Goal: Transaction & Acquisition: Purchase product/service

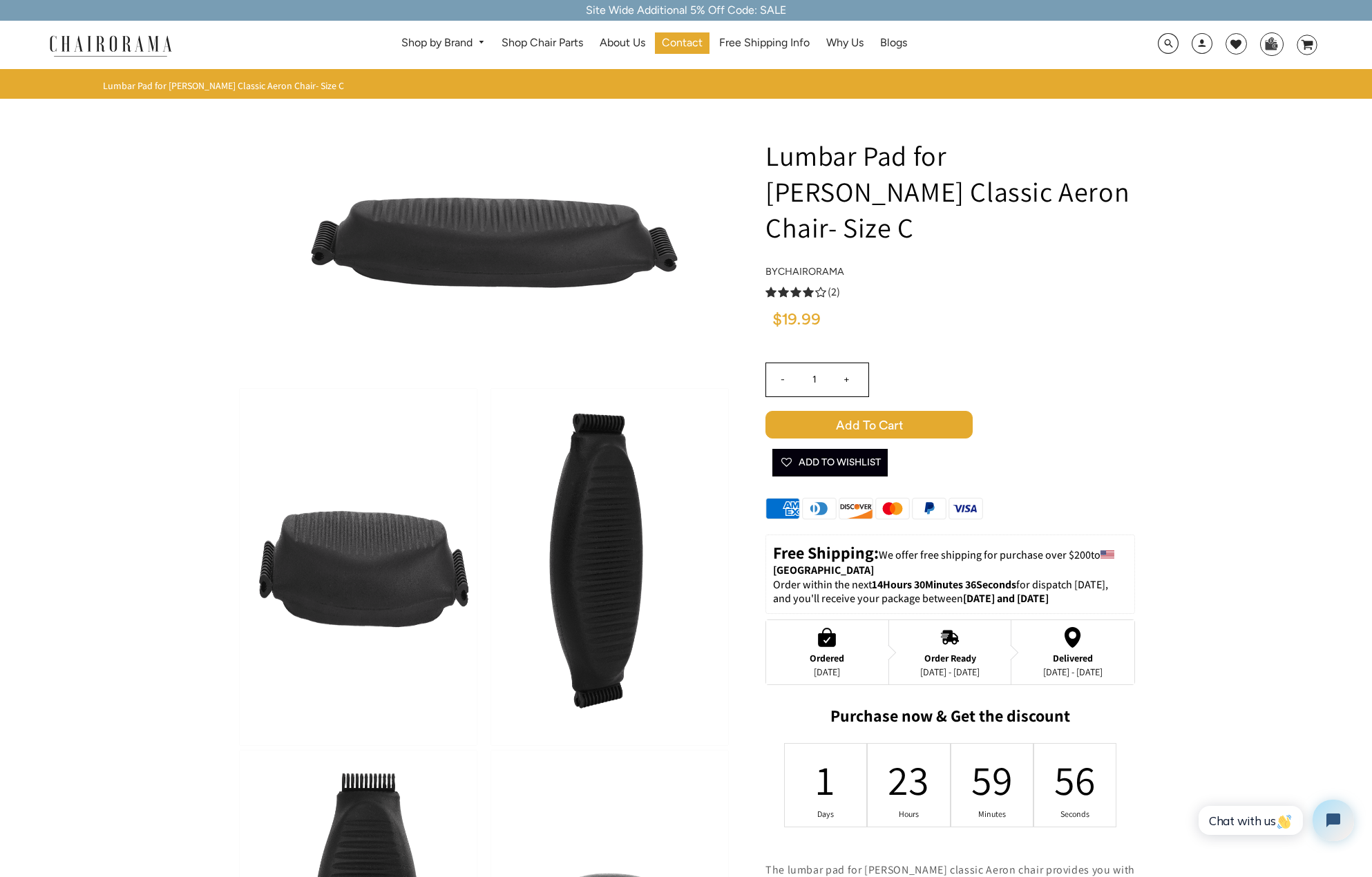
click at [625, 534] on img at bounding box center [610, 567] width 237 height 356
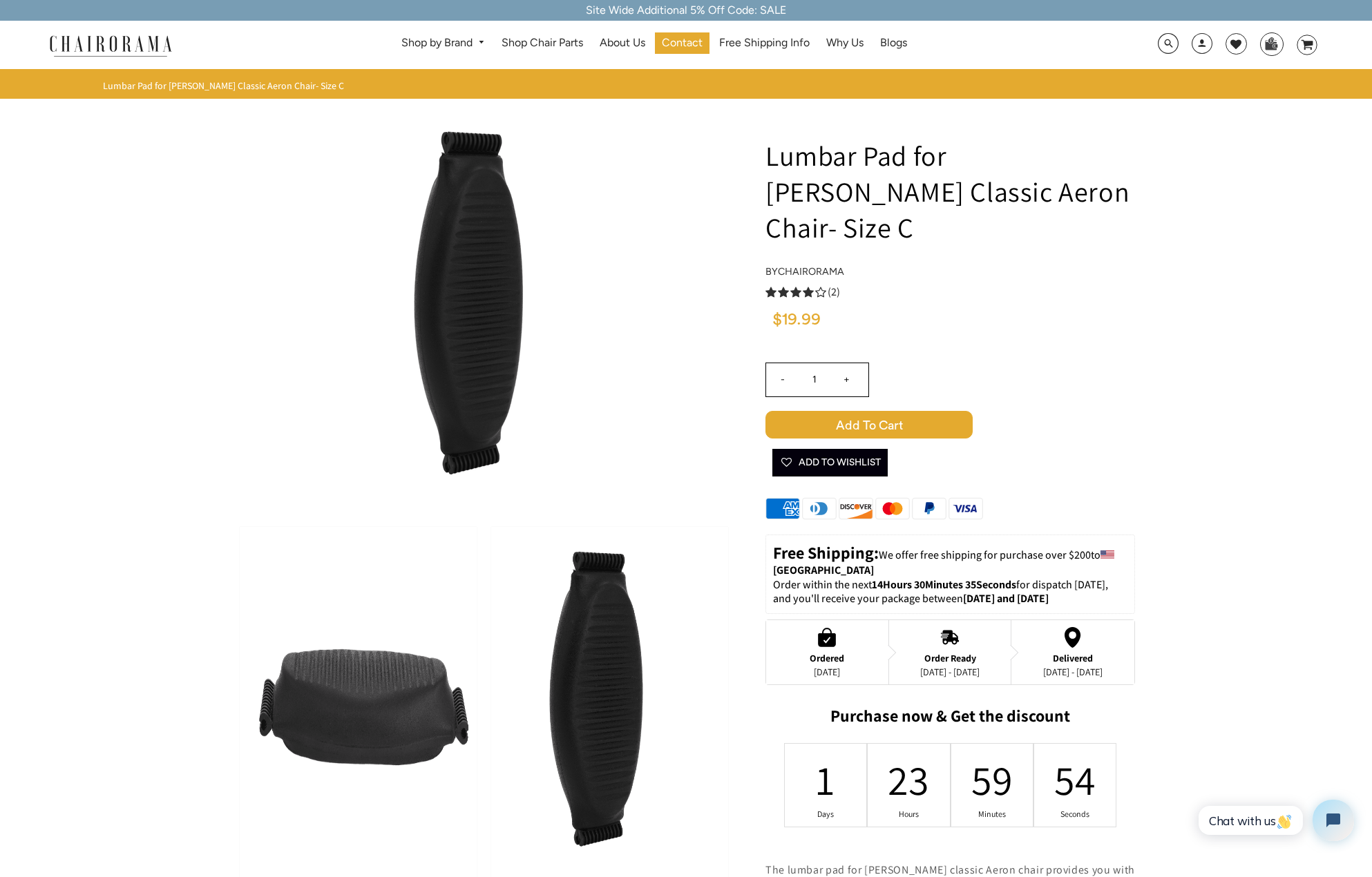
click at [383, 722] on img at bounding box center [358, 705] width 237 height 356
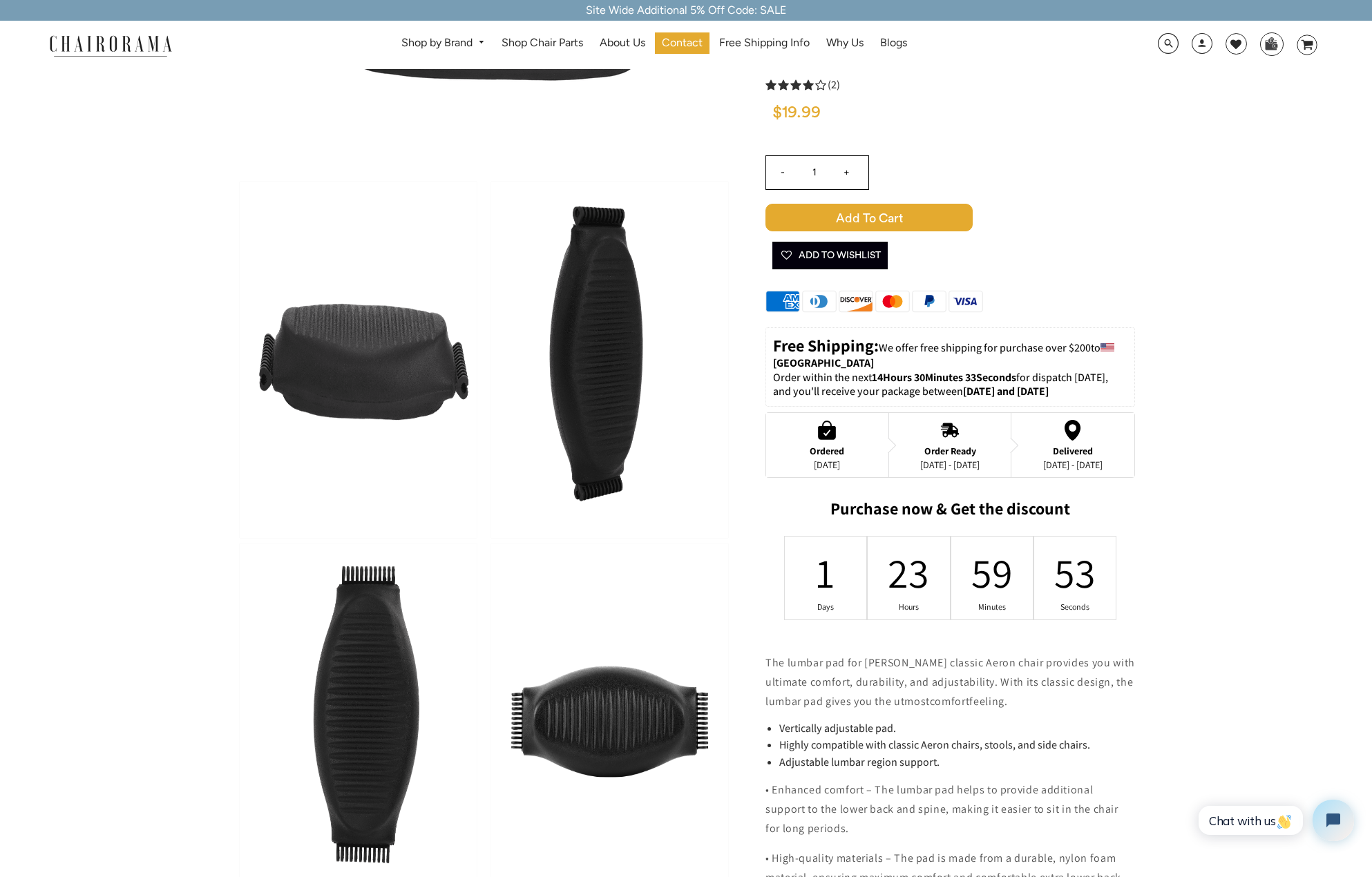
click at [350, 686] on img at bounding box center [358, 722] width 237 height 356
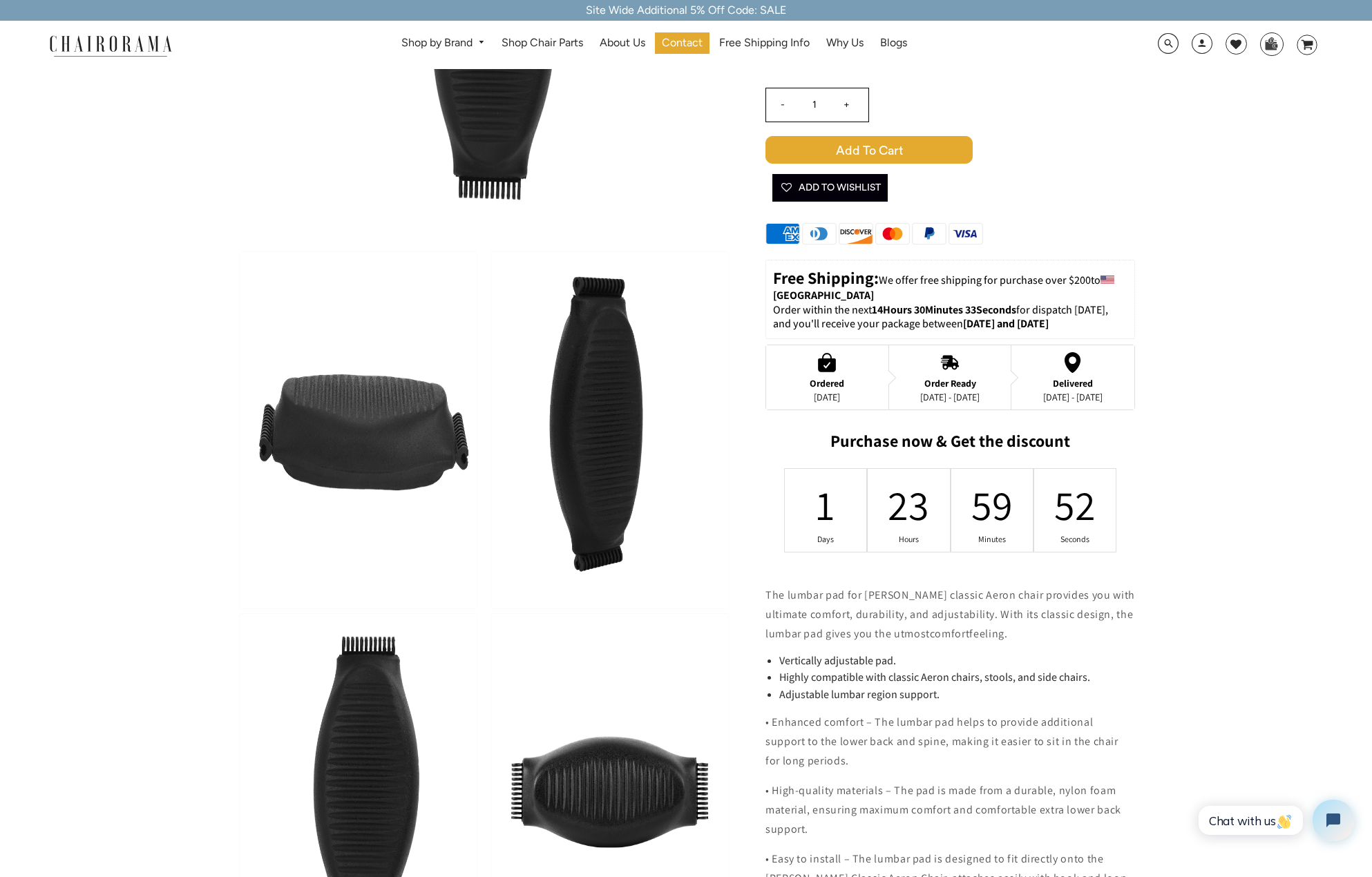
scroll to position [276, 0]
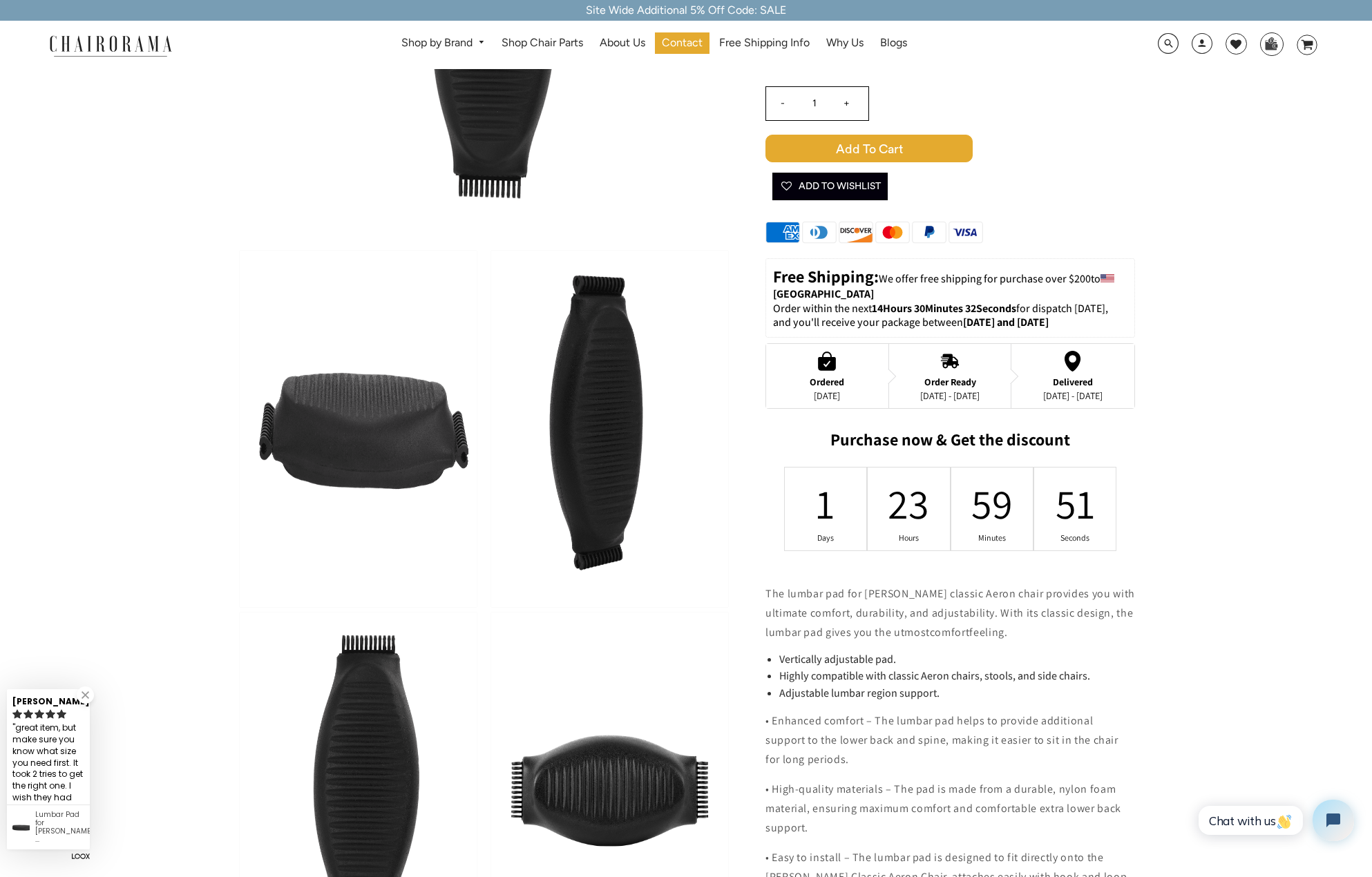
click at [652, 798] on img at bounding box center [610, 791] width 237 height 356
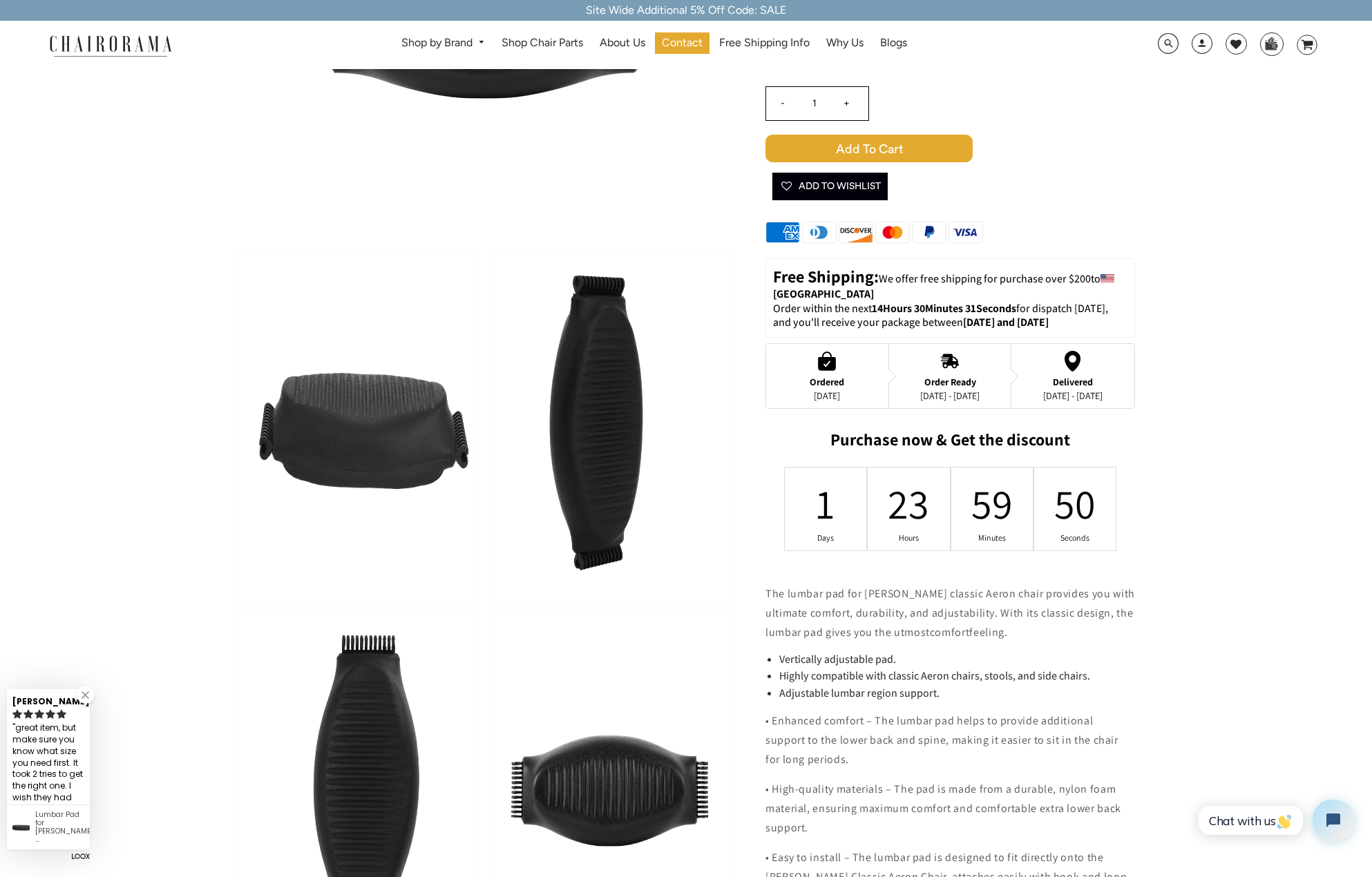
scroll to position [0, 0]
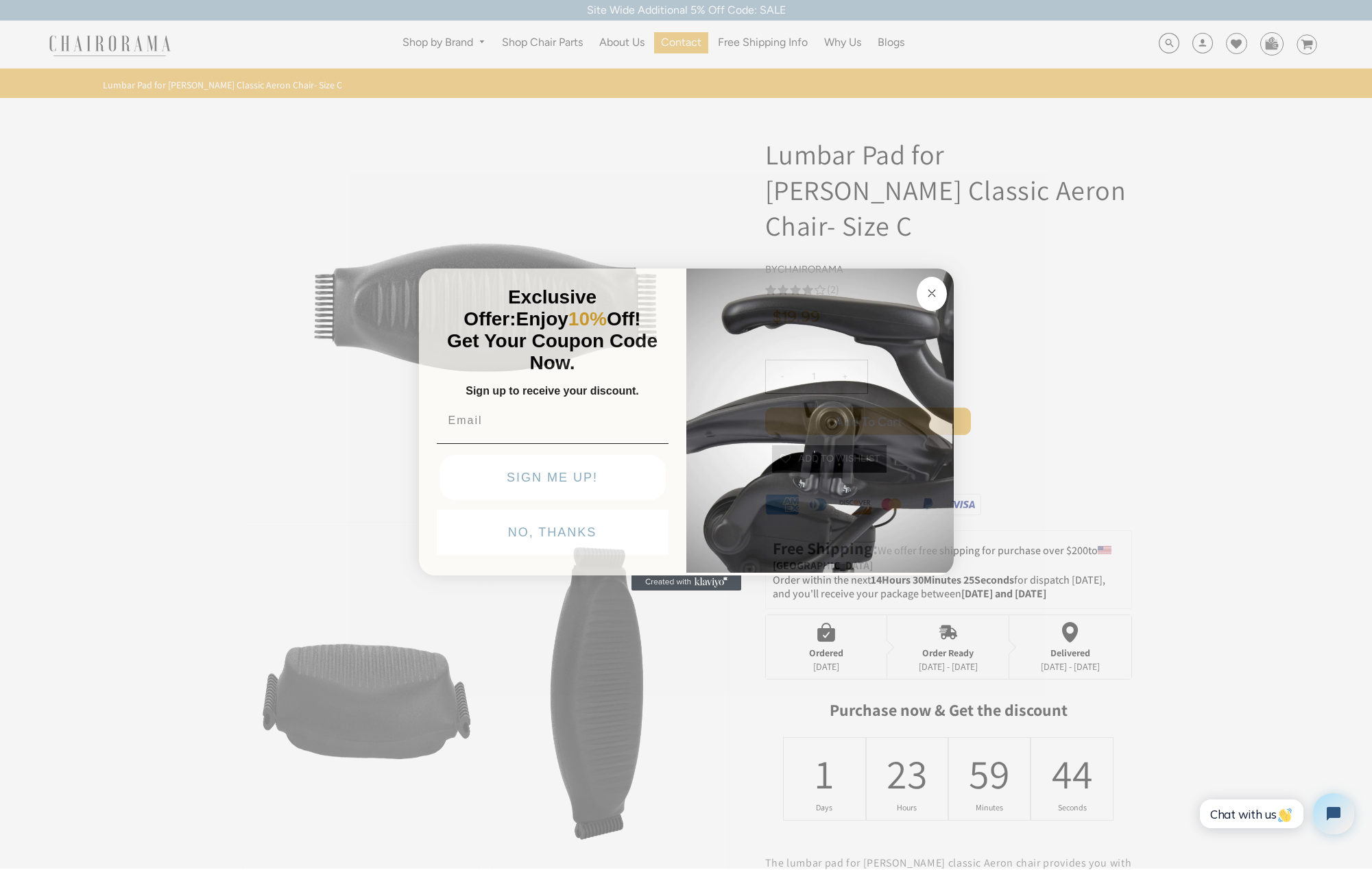
click at [926, 294] on circle "Close dialog" at bounding box center [931, 293] width 16 height 16
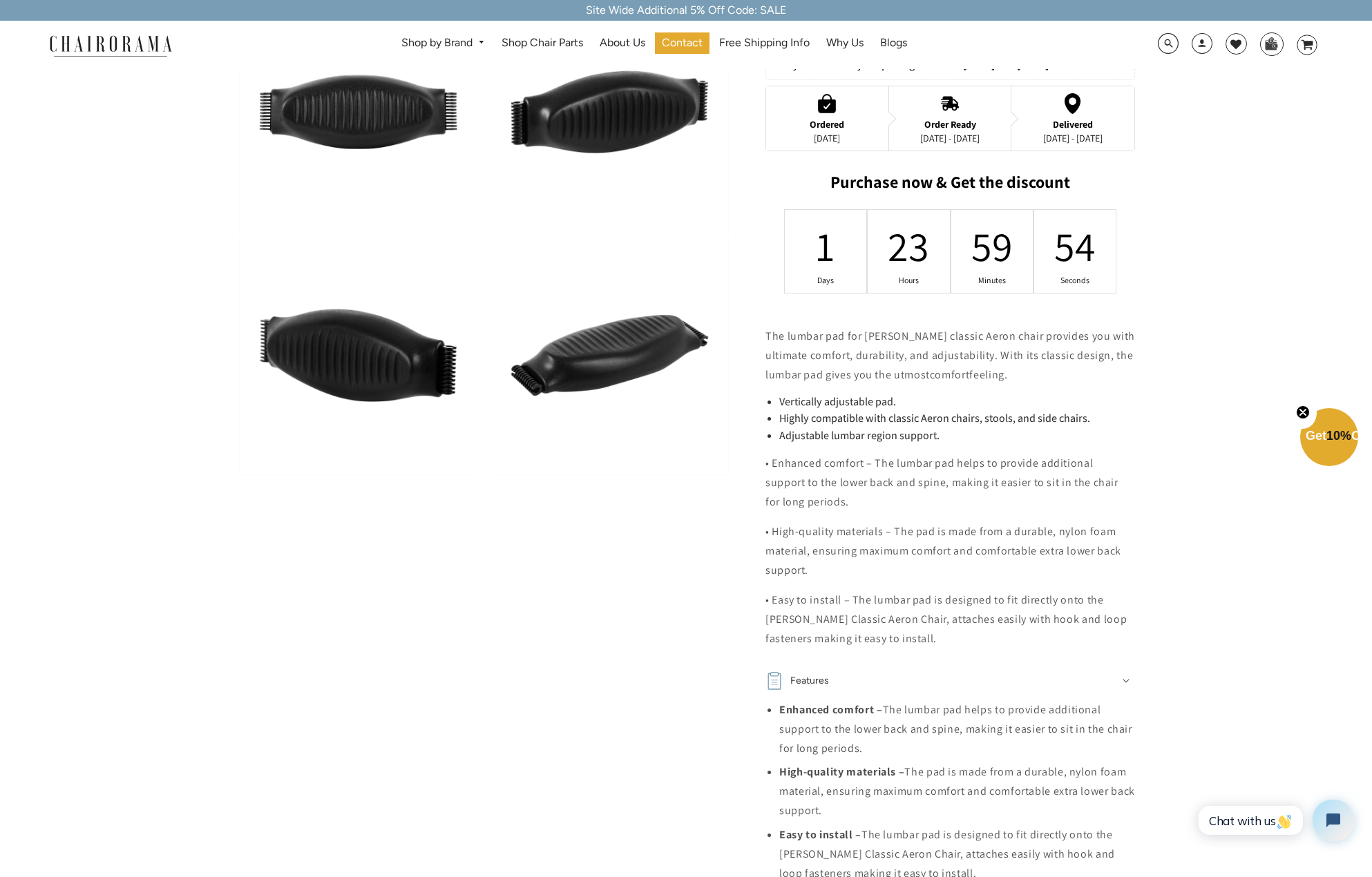
scroll to position [553, 0]
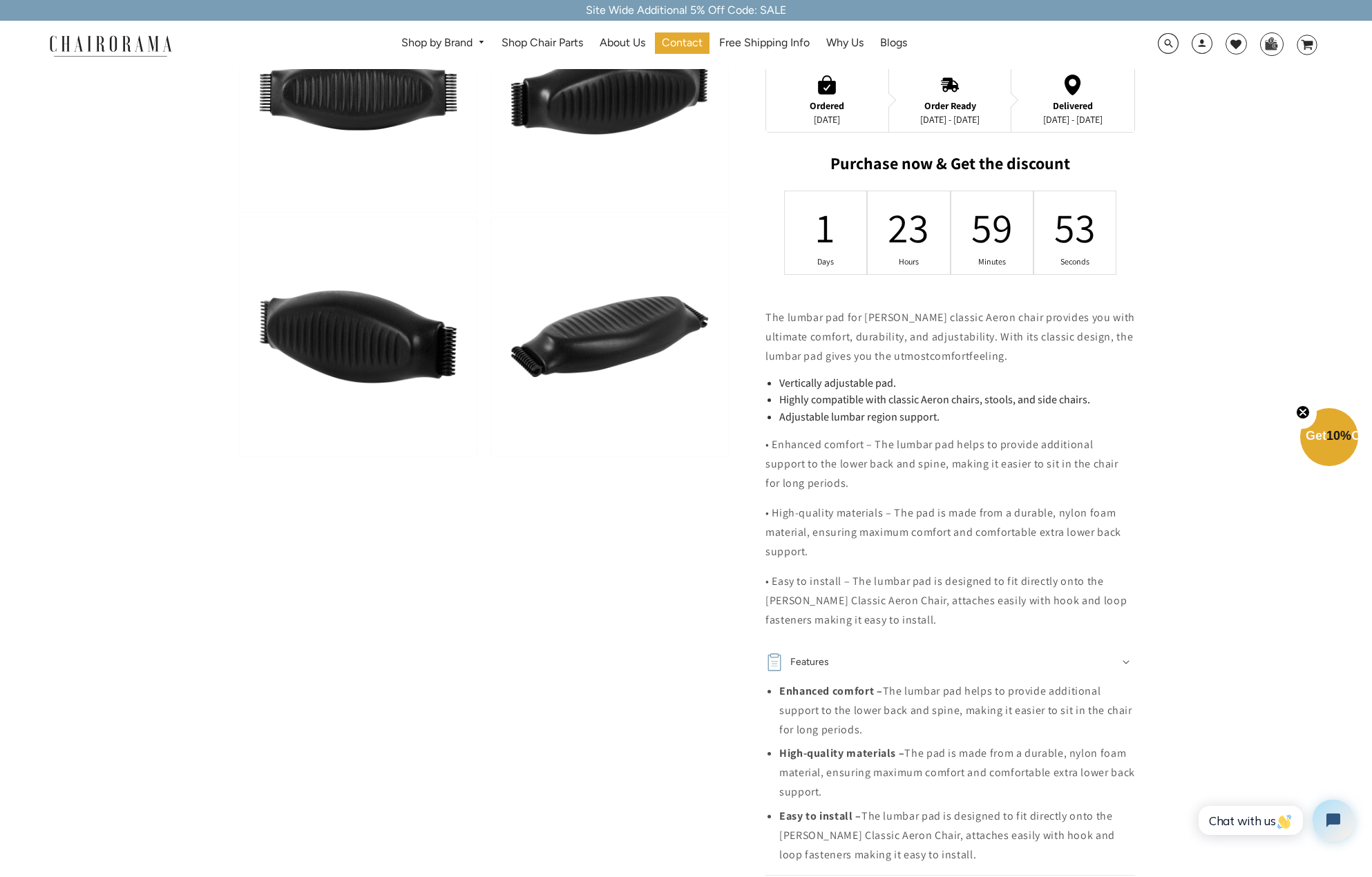
click at [599, 355] on img at bounding box center [610, 336] width 237 height 238
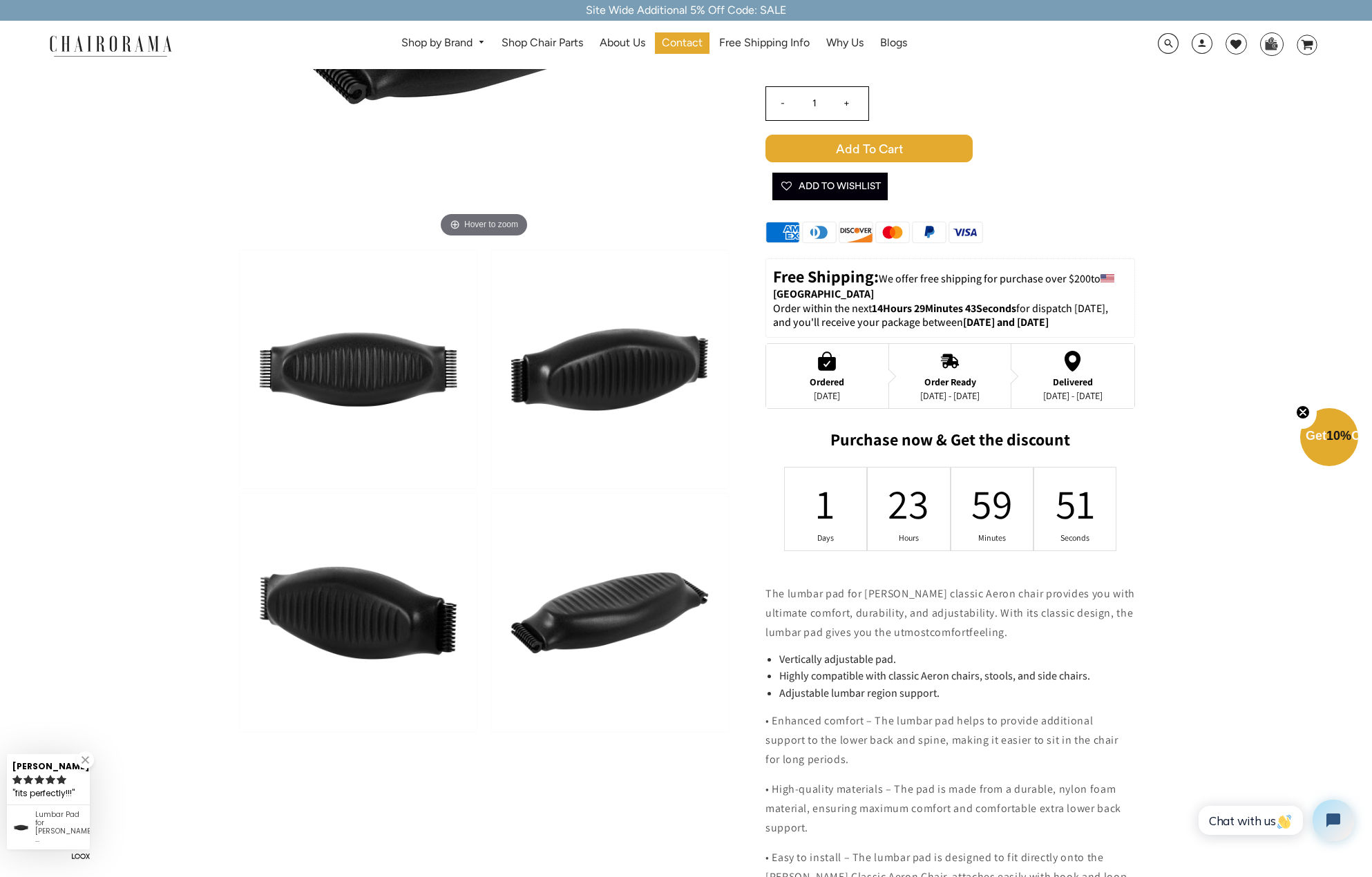
scroll to position [0, 0]
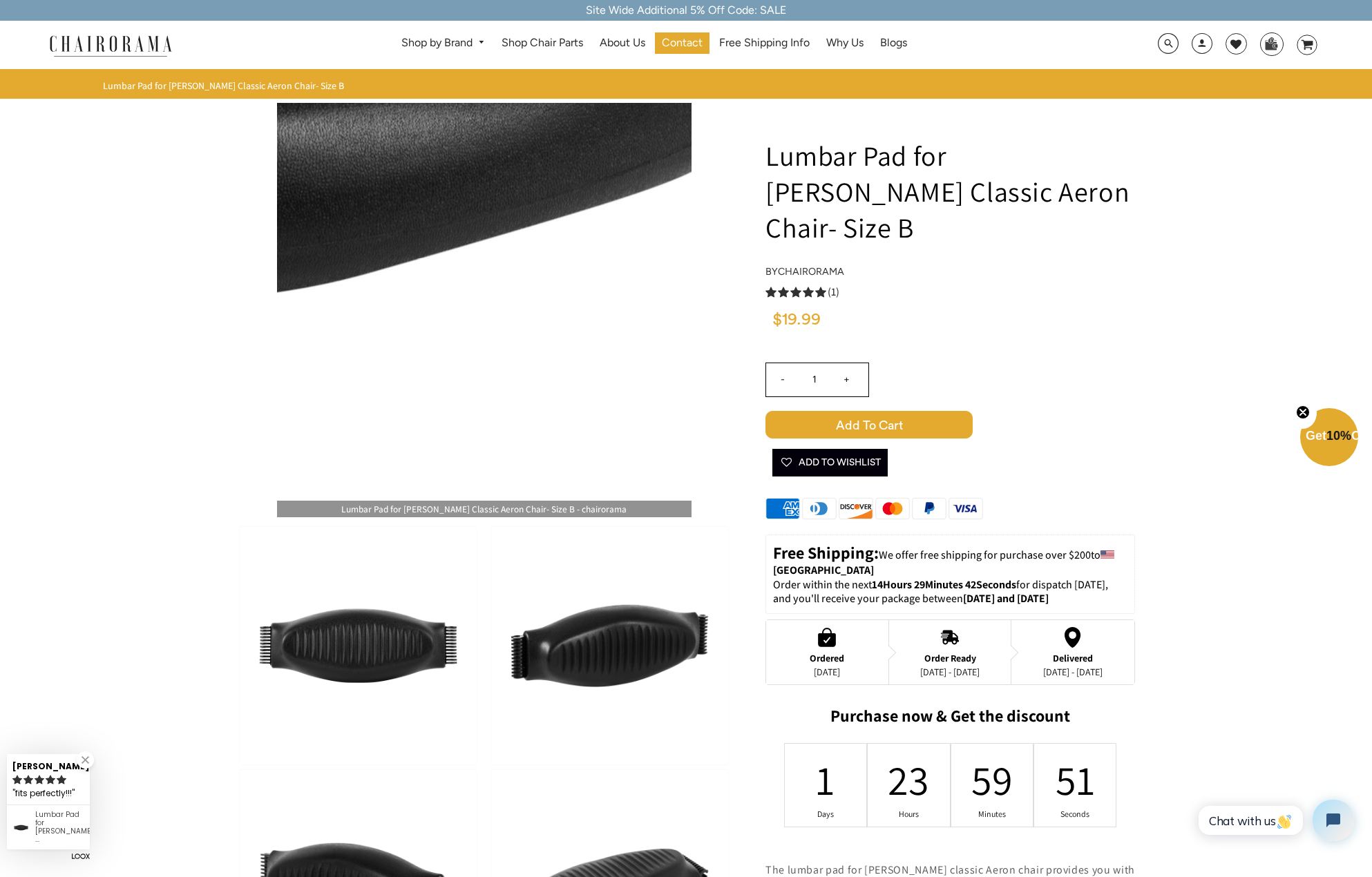
click at [516, 373] on img at bounding box center [484, 310] width 414 height 414
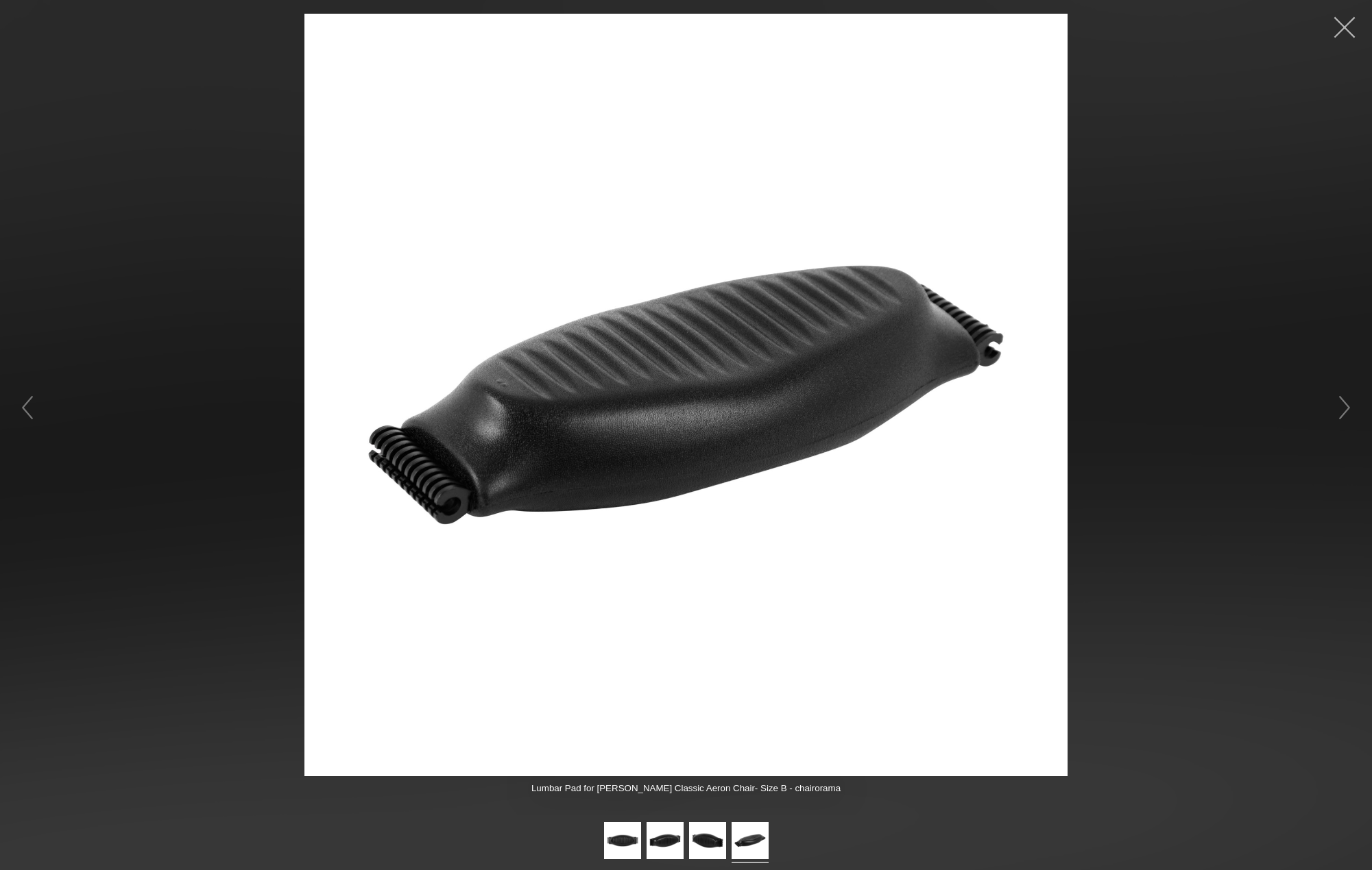
click at [1349, 28] on button "button" at bounding box center [1345, 27] width 41 height 41
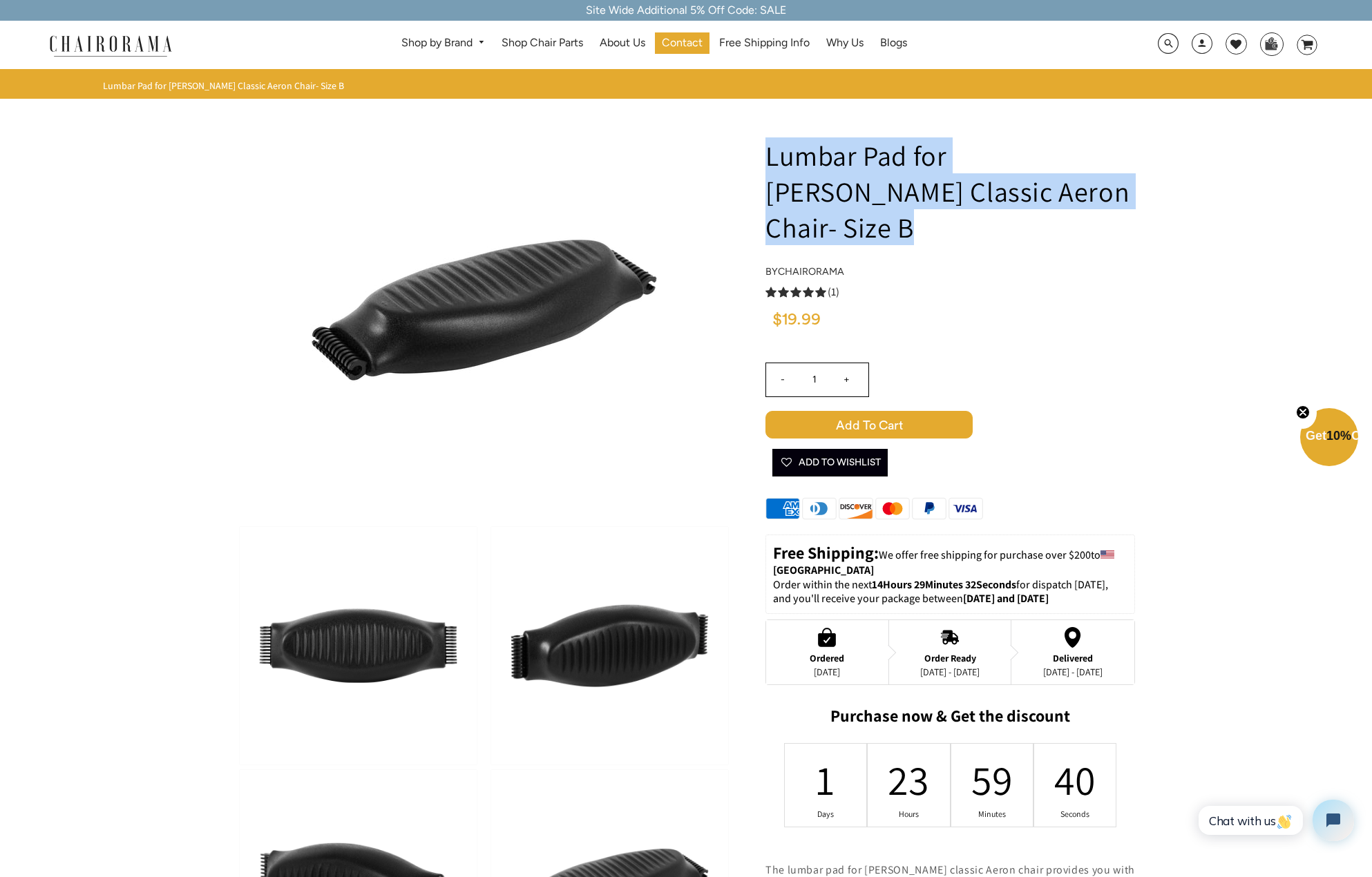
drag, startPoint x: 1087, startPoint y: 198, endPoint x: 767, endPoint y: 157, distance: 322.6
click at [767, 157] on h1 "Lumbar Pad for [PERSON_NAME] Classic Aeron Chair- Size B" at bounding box center [950, 192] width 370 height 108
copy h1 "Lumbar Pad for [PERSON_NAME] Classic Aeron Chair- Size B"
